Goal: Task Accomplishment & Management: Complete application form

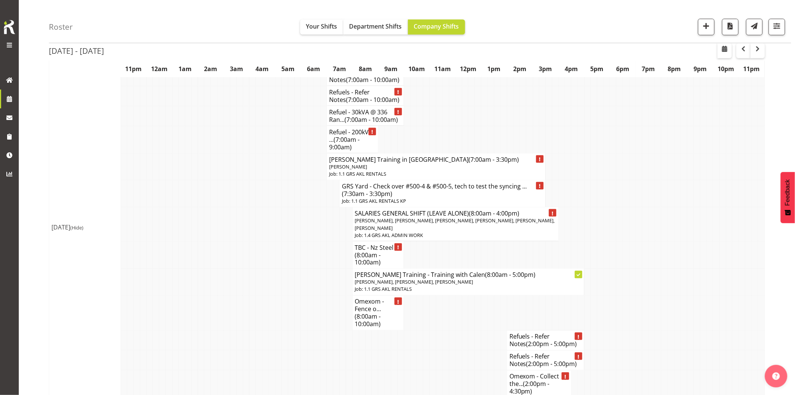
scroll to position [1545, 0]
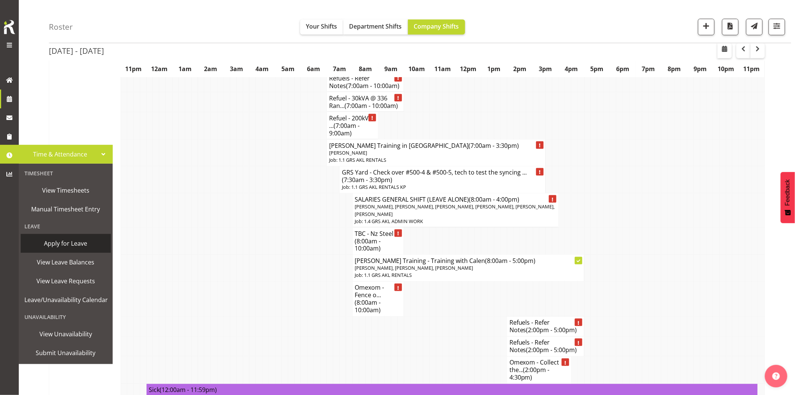
click at [71, 242] on span "Apply for Leave" at bounding box center [65, 242] width 83 height 11
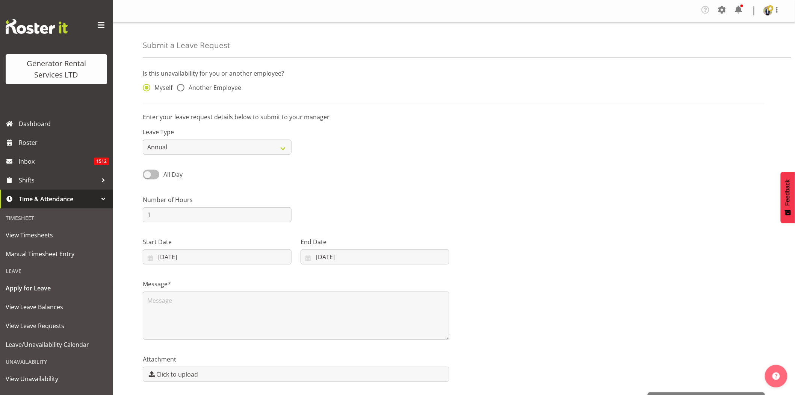
drag, startPoint x: 154, startPoint y: 172, endPoint x: 166, endPoint y: 178, distance: 13.8
click at [154, 172] on span at bounding box center [151, 173] width 17 height 9
click at [148, 172] on input "All Day" at bounding box center [145, 174] width 5 height 5
checkbox input "true"
drag, startPoint x: 187, startPoint y: 219, endPoint x: 128, endPoint y: 219, distance: 59.0
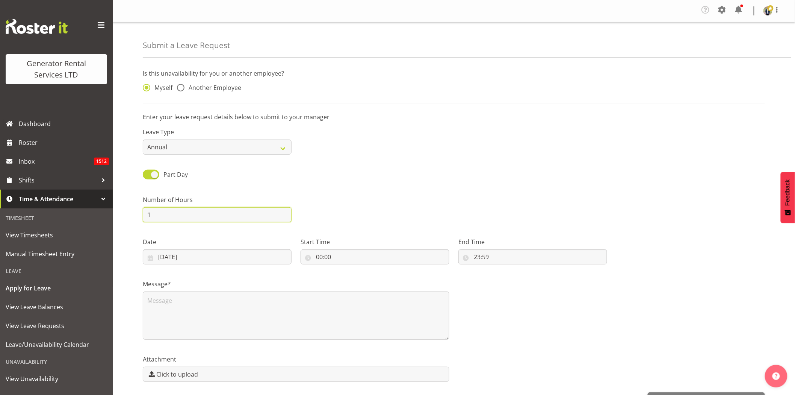
click at [128, 219] on div "Submit a Leave Request Is this unavailability for you or another employee? Myse…" at bounding box center [454, 218] width 682 height 392
type input "3"
click at [229, 260] on input "27/08/2025" at bounding box center [217, 256] width 149 height 15
click at [266, 281] on span at bounding box center [264, 278] width 9 height 9
select select "8"
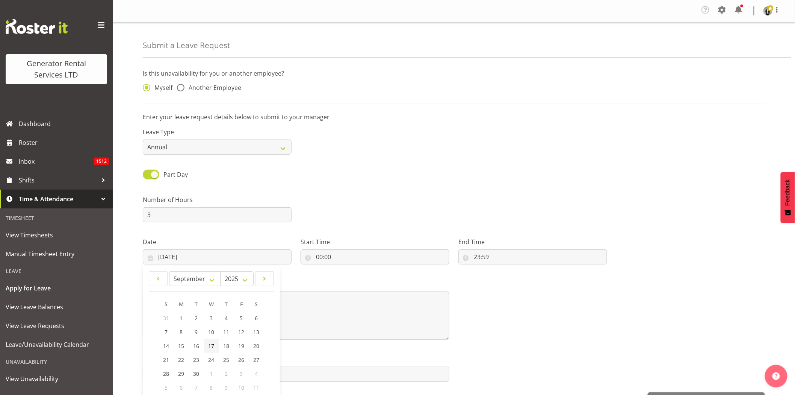
click at [211, 346] on span "17" at bounding box center [212, 345] width 6 height 7
type input "17/09/2025"
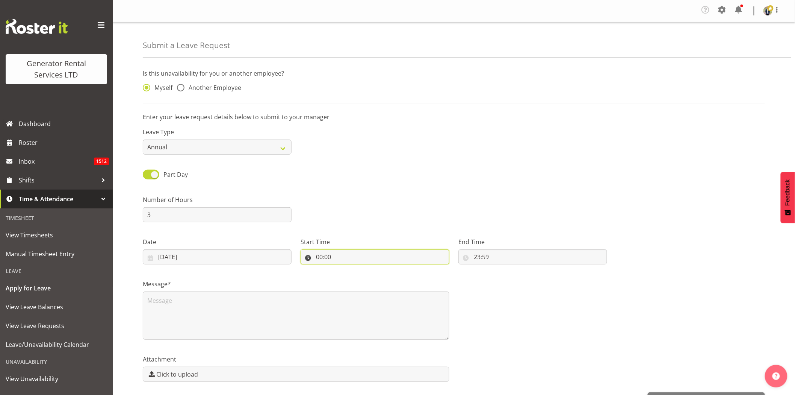
drag, startPoint x: 361, startPoint y: 262, endPoint x: 339, endPoint y: 260, distance: 21.8
click at [339, 260] on input "00:00" at bounding box center [375, 256] width 149 height 15
click at [350, 279] on select "00 01 02 03 04 05 06 07 08 09 10 11 12 13 14 15 16 17 18 19 20 21 22 23" at bounding box center [351, 276] width 17 height 15
select select "7"
click at [343, 269] on select "00 01 02 03 04 05 06 07 08 09 10 11 12 13 14 15 16 17 18 19 20 21 22 23" at bounding box center [351, 276] width 17 height 15
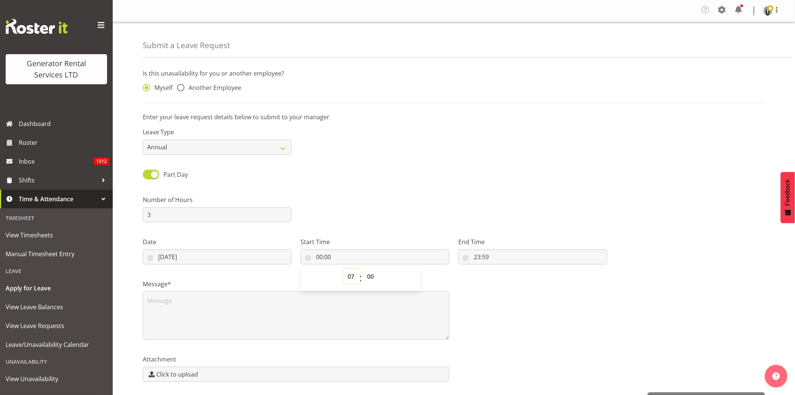
type input "07:00"
click at [519, 264] on input "23:59" at bounding box center [532, 256] width 149 height 15
click at [513, 279] on select "00 01 02 03 04 05 06 07 08 09 10 11 12 13 14 15 16 17 18 19 20 21 22 23" at bounding box center [509, 276] width 17 height 15
select select "10"
click at [501, 269] on select "00 01 02 03 04 05 06 07 08 09 10 11 12 13 14 15 16 17 18 19 20 21 22 23" at bounding box center [509, 276] width 17 height 15
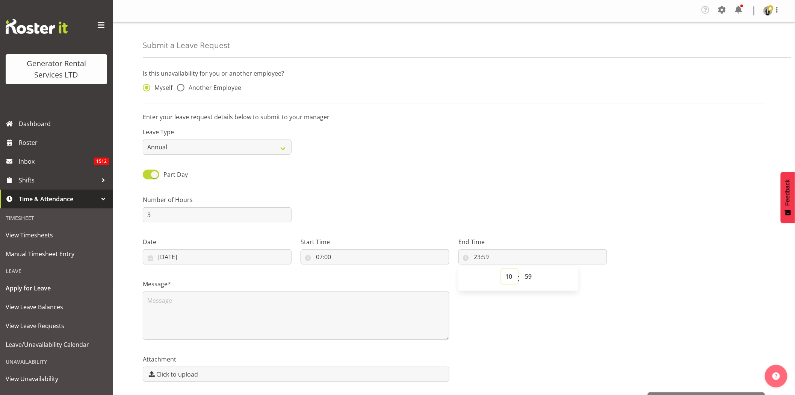
type input "10:59"
drag, startPoint x: 529, startPoint y: 272, endPoint x: 535, endPoint y: 286, distance: 14.8
click at [529, 272] on select "00 01 02 03 04 05 06 07 08 09 10 11 12 13 14 15 16 17 18 19 20 21 22 23 24 25 2…" at bounding box center [529, 276] width 17 height 15
select select "0"
click at [521, 269] on select "00 01 02 03 04 05 06 07 08 09 10 11 12 13 14 15 16 17 18 19 20 21 22 23 24 25 2…" at bounding box center [529, 276] width 17 height 15
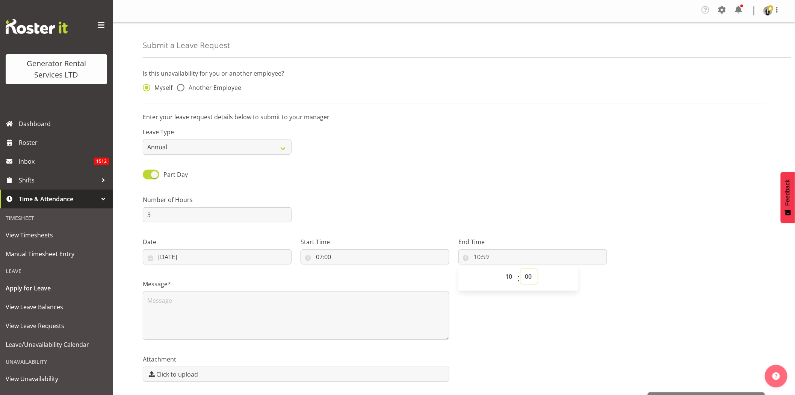
type input "10:00"
click at [647, 150] on div "Leave Type Annual Sick Bereavement Day In Lieu Other" at bounding box center [453, 138] width 631 height 42
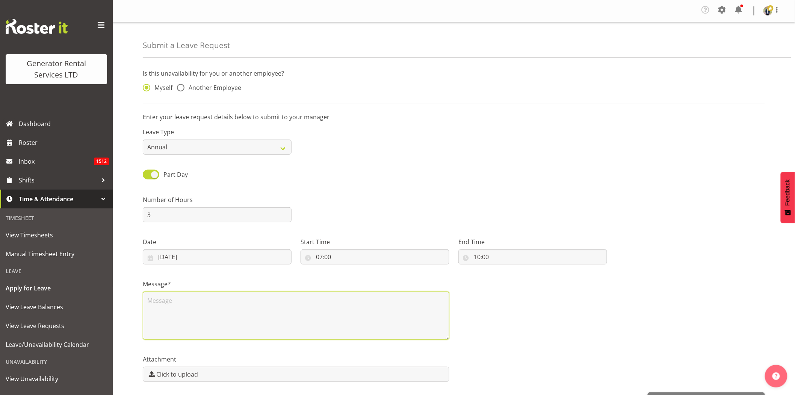
click at [287, 296] on textarea at bounding box center [296, 315] width 307 height 48
type textarea "S"
type textarea "G"
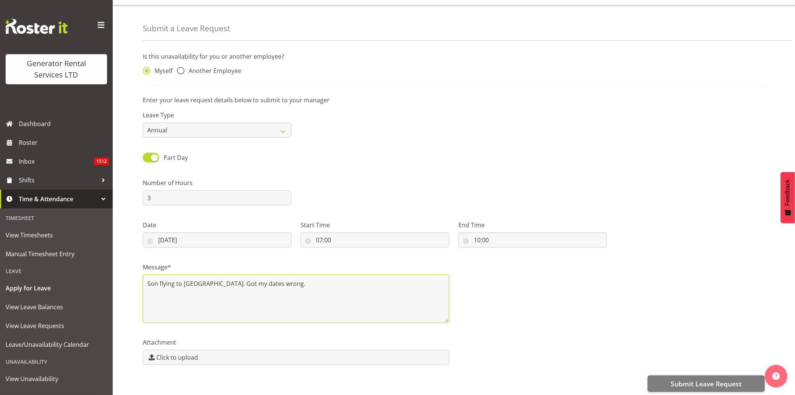
scroll to position [26, 0]
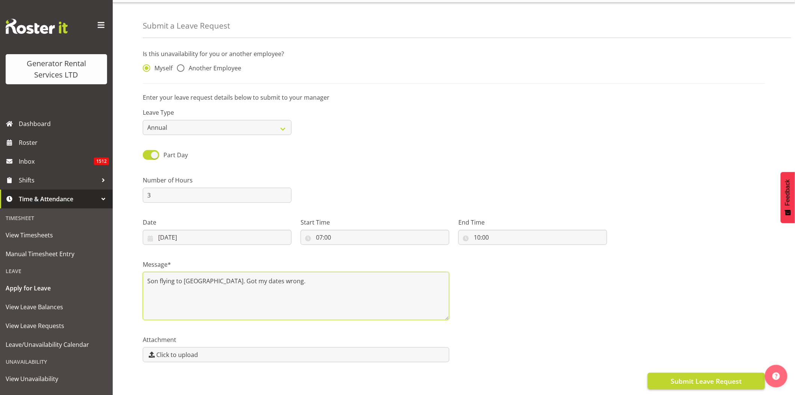
type textarea "Son flying to China. Got my dates wrong."
click at [728, 376] on span "Submit Leave Request" at bounding box center [706, 381] width 71 height 10
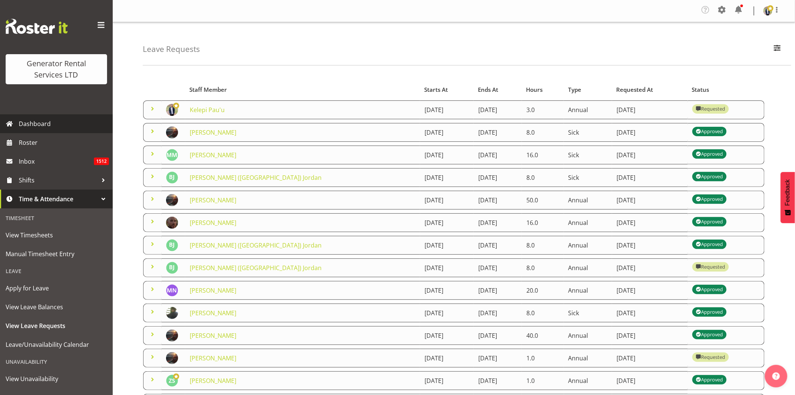
click at [58, 124] on span "Dashboard" at bounding box center [64, 123] width 90 height 11
